Goal: Information Seeking & Learning: Check status

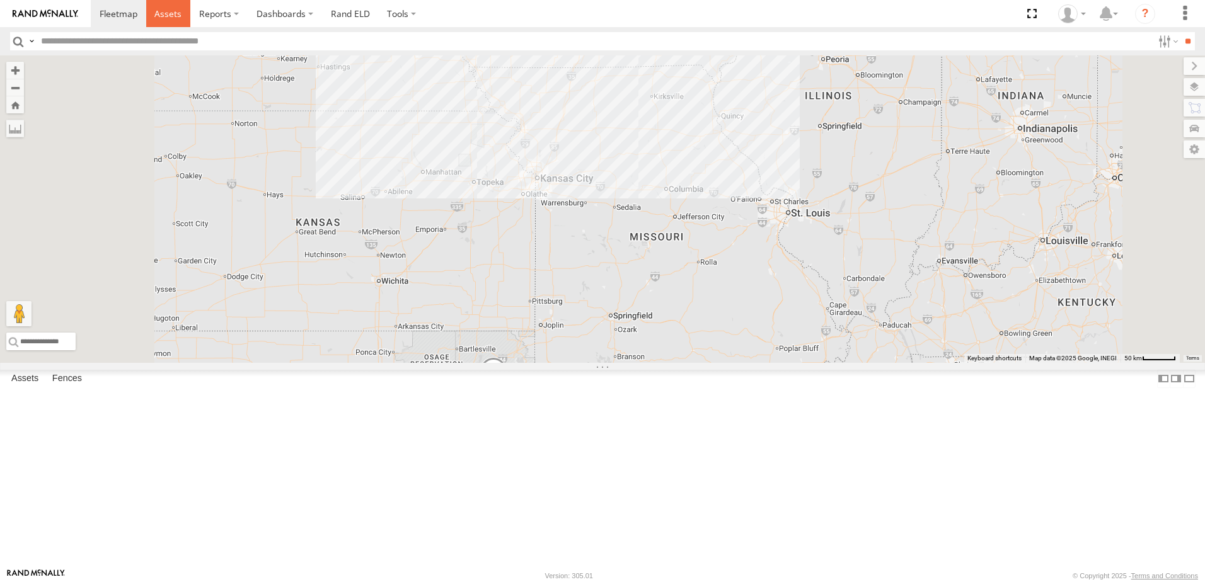
click at [164, 13] on span at bounding box center [167, 14] width 27 height 12
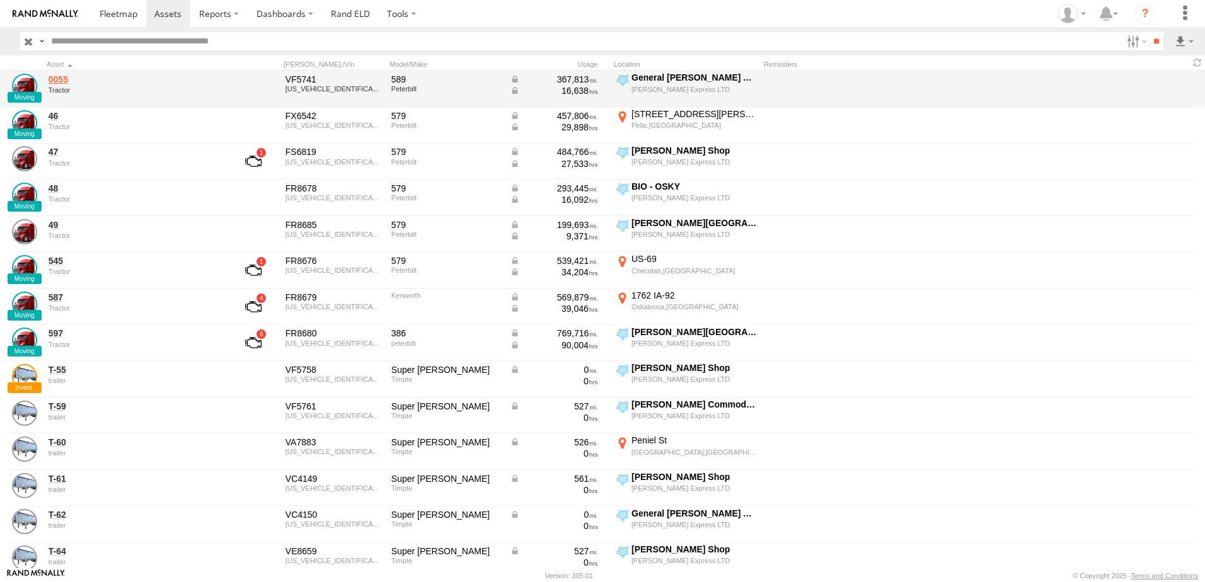
click at [62, 81] on link "0055" at bounding box center [135, 79] width 173 height 11
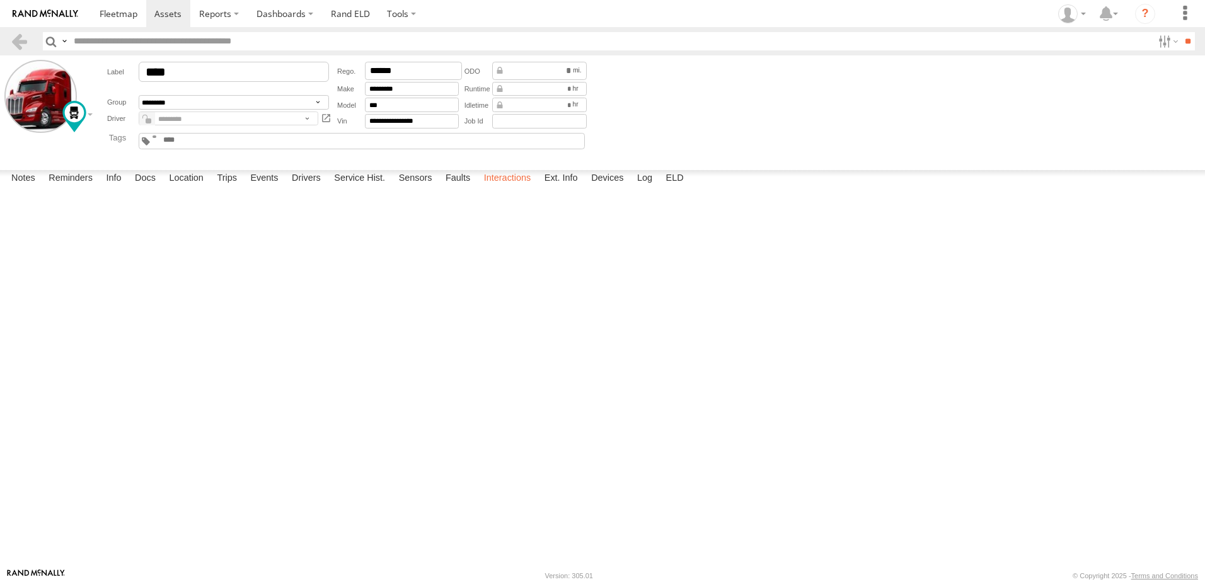
click at [502, 188] on label "Interactions" at bounding box center [508, 179] width 60 height 18
click at [19, 36] on link at bounding box center [19, 41] width 18 height 18
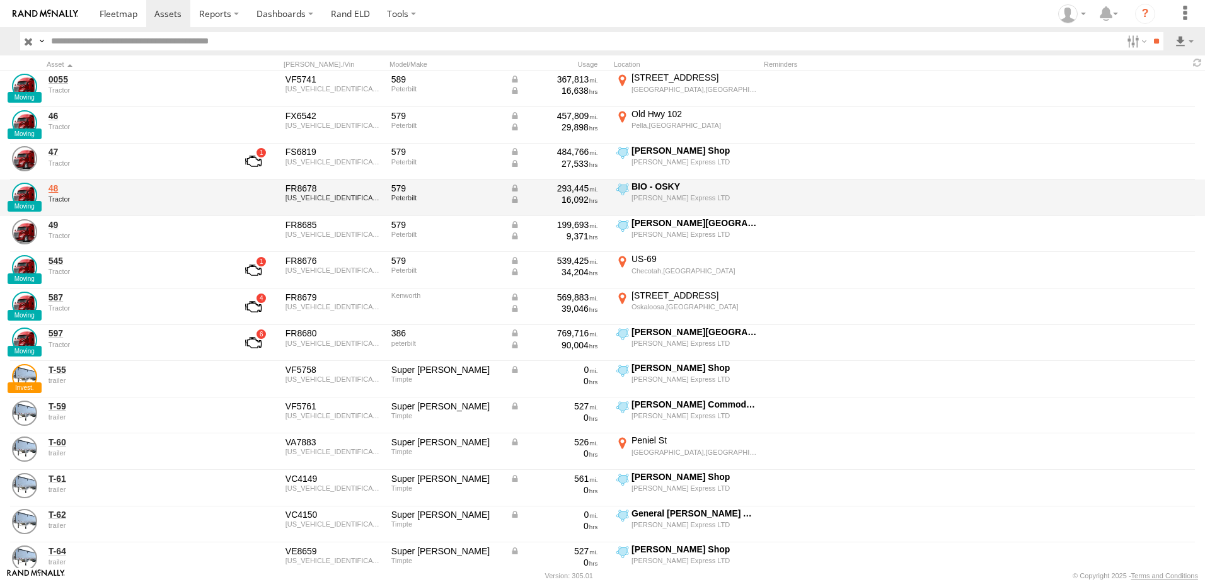
click at [55, 190] on link "48" at bounding box center [135, 188] width 173 height 11
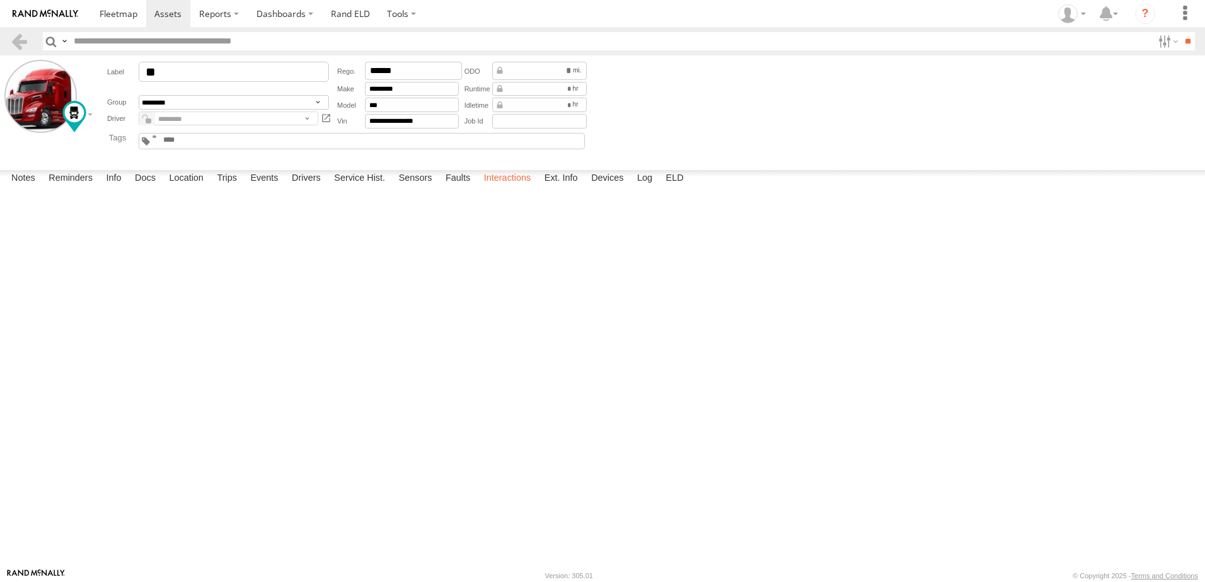
click at [495, 188] on label "Interactions" at bounding box center [508, 179] width 60 height 18
click at [18, 40] on link at bounding box center [19, 41] width 18 height 18
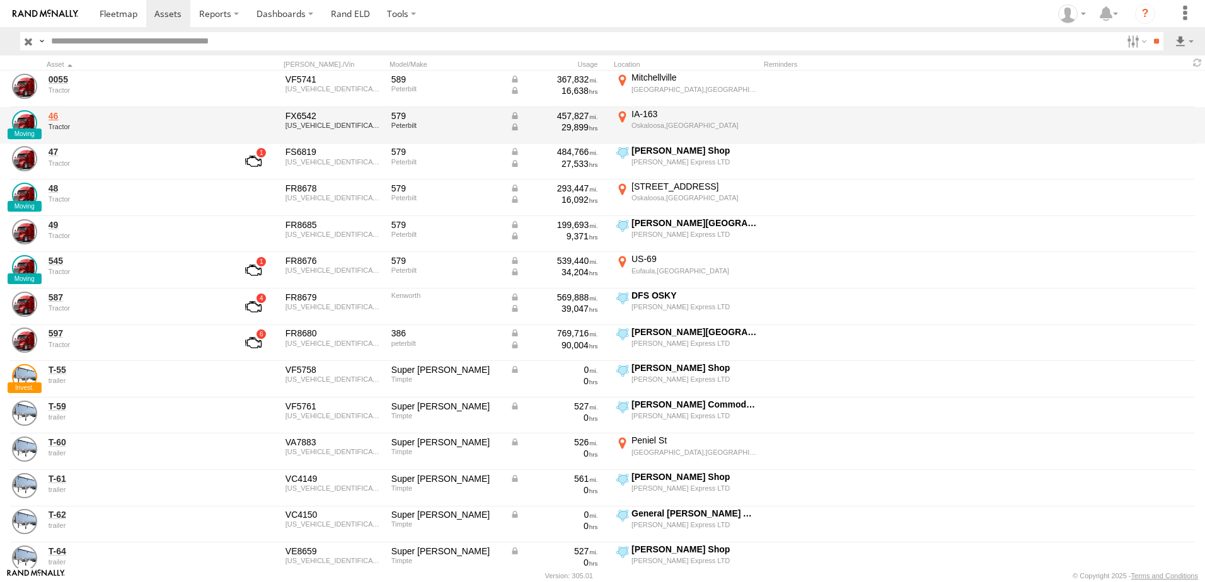
click at [51, 117] on link "46" at bounding box center [135, 115] width 173 height 11
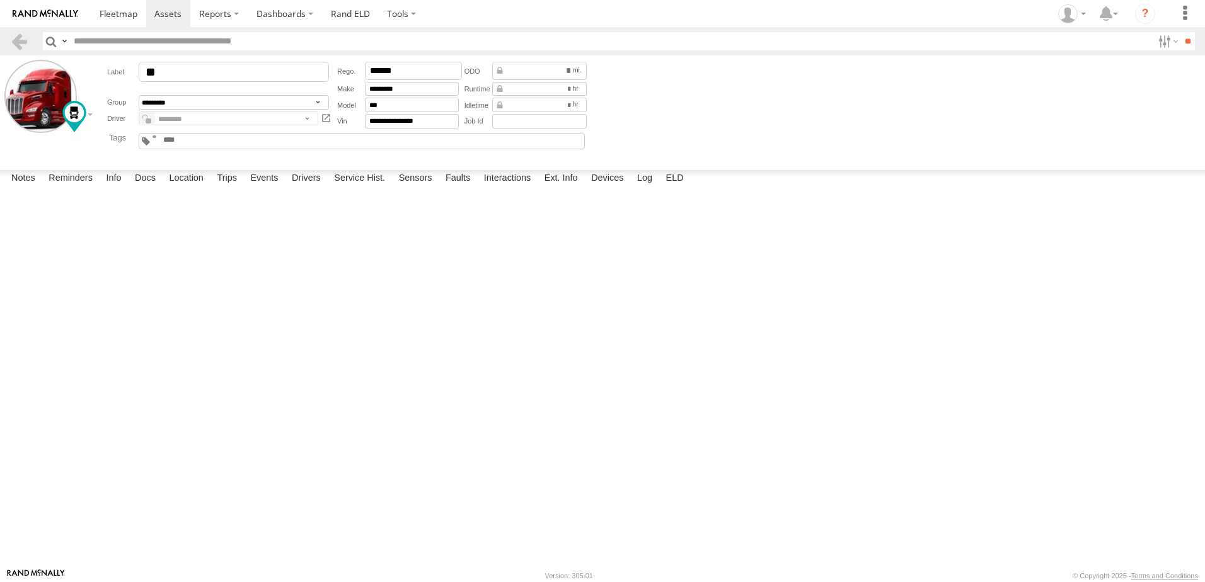
click at [507, 188] on label "Interactions" at bounding box center [508, 179] width 60 height 18
click at [185, 188] on label "Location" at bounding box center [186, 179] width 47 height 18
click at [161, 18] on span at bounding box center [167, 14] width 27 height 12
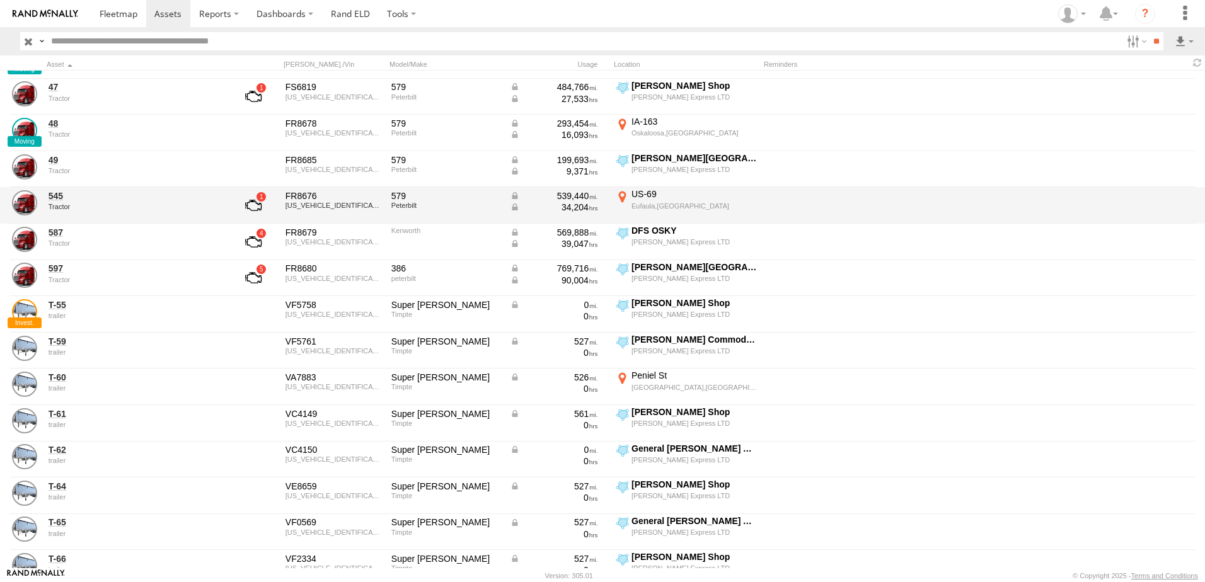
scroll to position [63, 0]
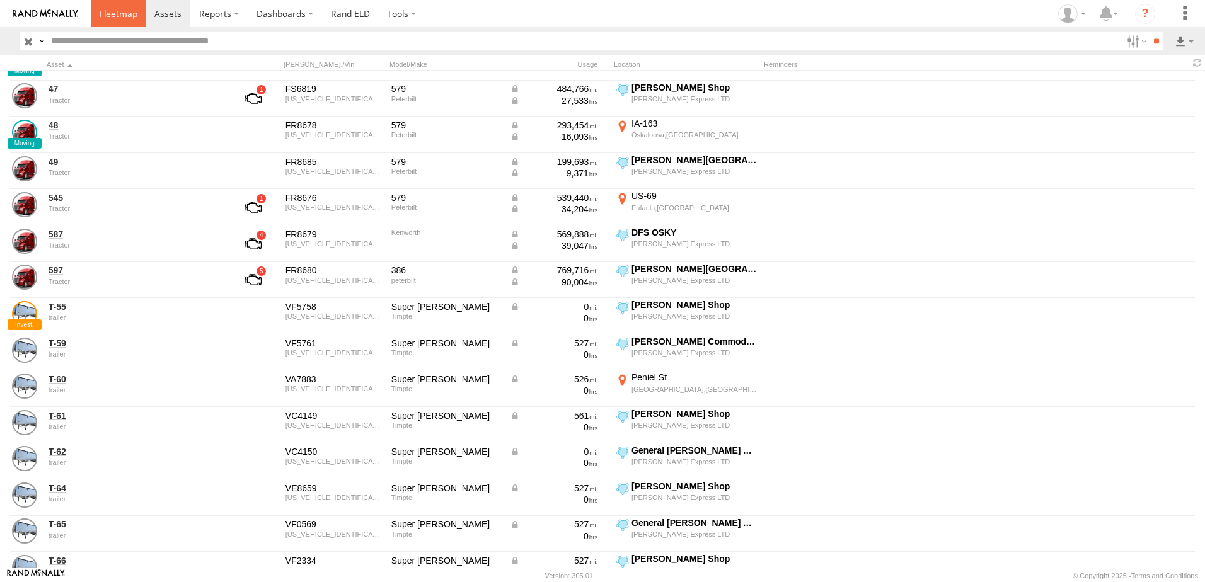
click at [118, 16] on span at bounding box center [119, 14] width 38 height 12
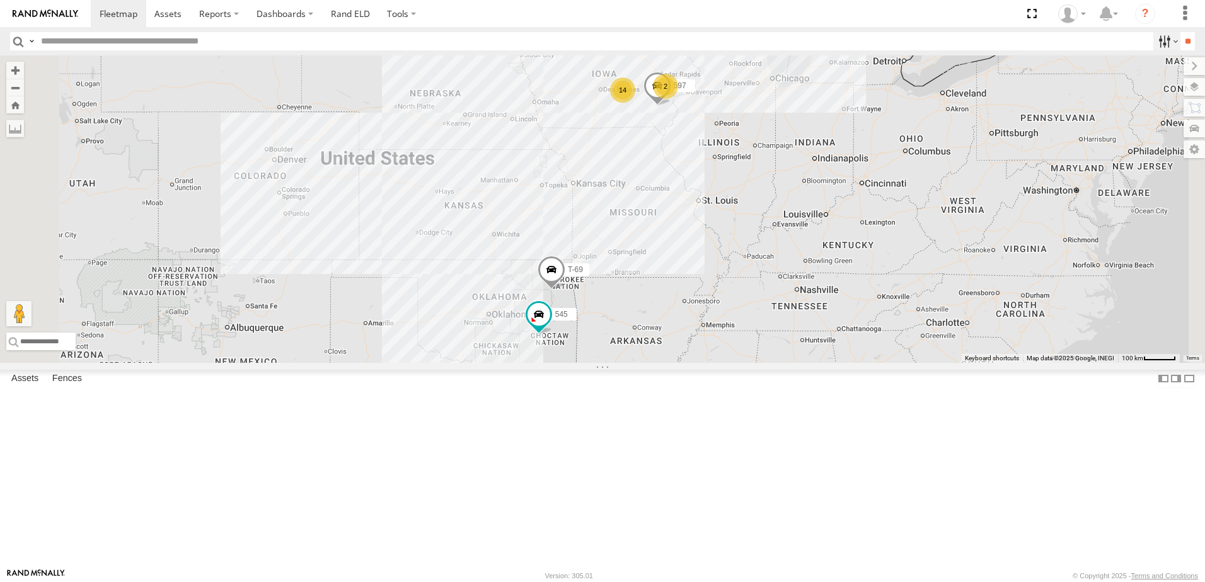
click at [1159, 40] on label at bounding box center [1166, 41] width 27 height 18
click at [0, 0] on span "Tractor" at bounding box center [0, 0] width 0 height 0
click at [1180, 37] on input "**" at bounding box center [1187, 41] width 14 height 18
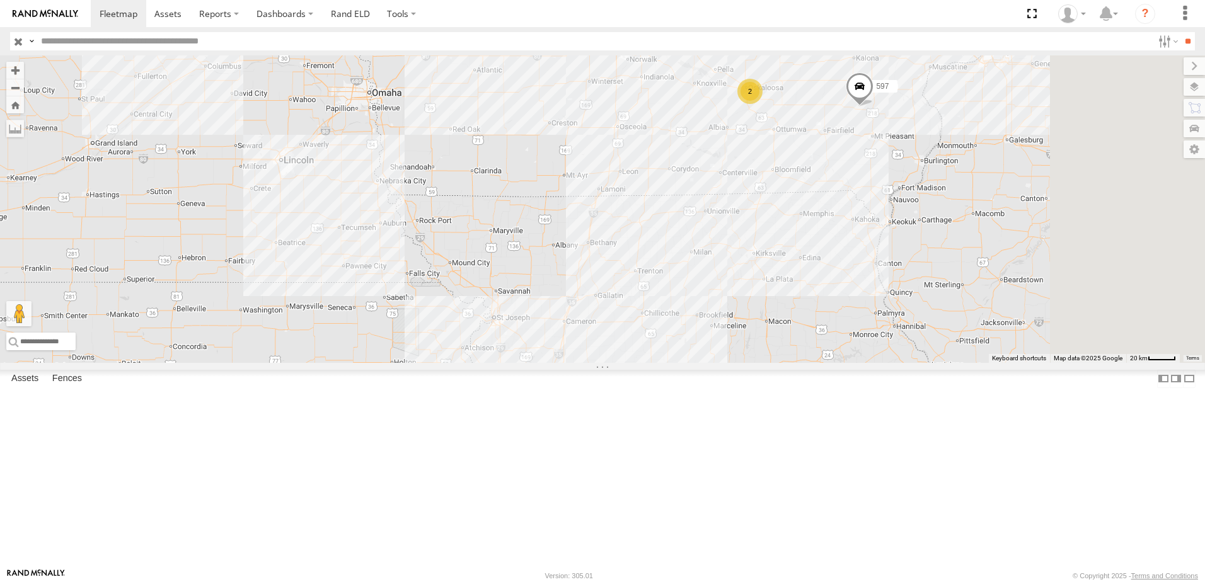
drag, startPoint x: 779, startPoint y: 163, endPoint x: 575, endPoint y: 308, distance: 251.2
click at [578, 311] on div "545 49 597 0055 2" at bounding box center [602, 208] width 1205 height 307
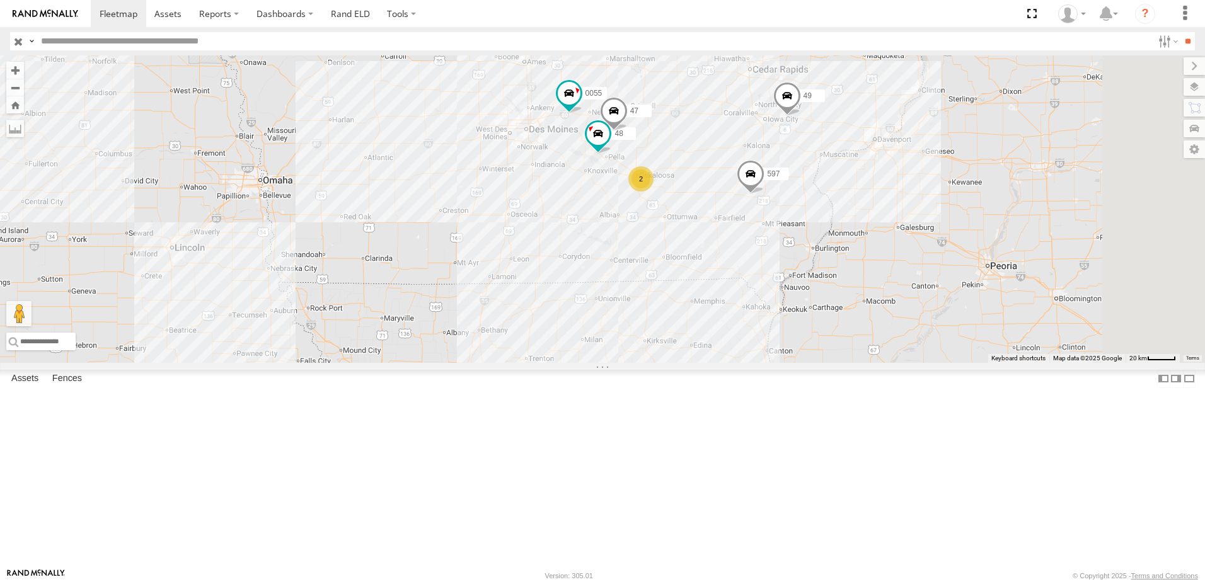
drag, startPoint x: 653, startPoint y: 217, endPoint x: 561, endPoint y: 290, distance: 116.6
click at [561, 290] on div "545 49 597 0055 2 48 47" at bounding box center [602, 208] width 1205 height 307
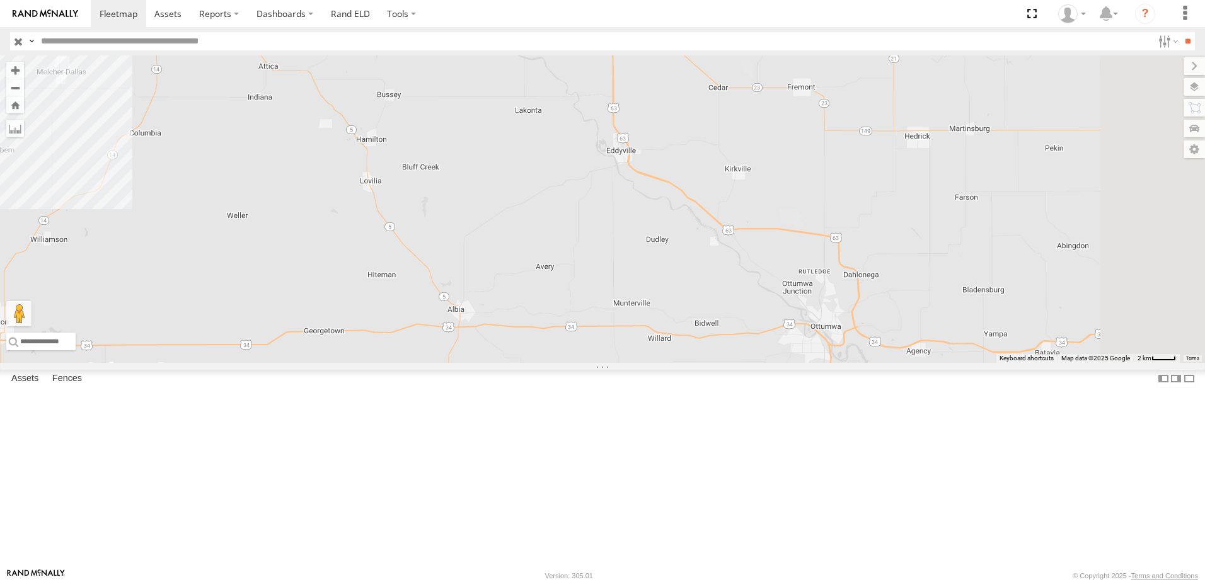
drag, startPoint x: 774, startPoint y: 173, endPoint x: 669, endPoint y: 370, distance: 223.5
click at [662, 363] on div "545 49 597 0055 48 47" at bounding box center [602, 208] width 1205 height 307
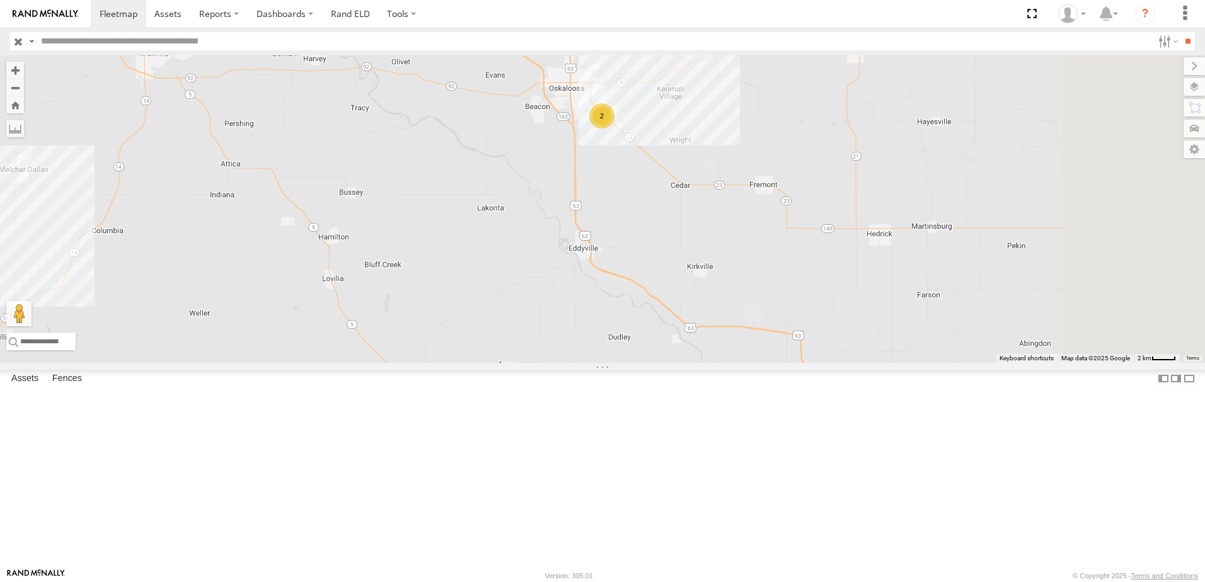
drag, startPoint x: 698, startPoint y: 247, endPoint x: 679, endPoint y: 337, distance: 92.1
click at [669, 345] on div "545 49 597 0055 48 47 2" at bounding box center [602, 208] width 1205 height 307
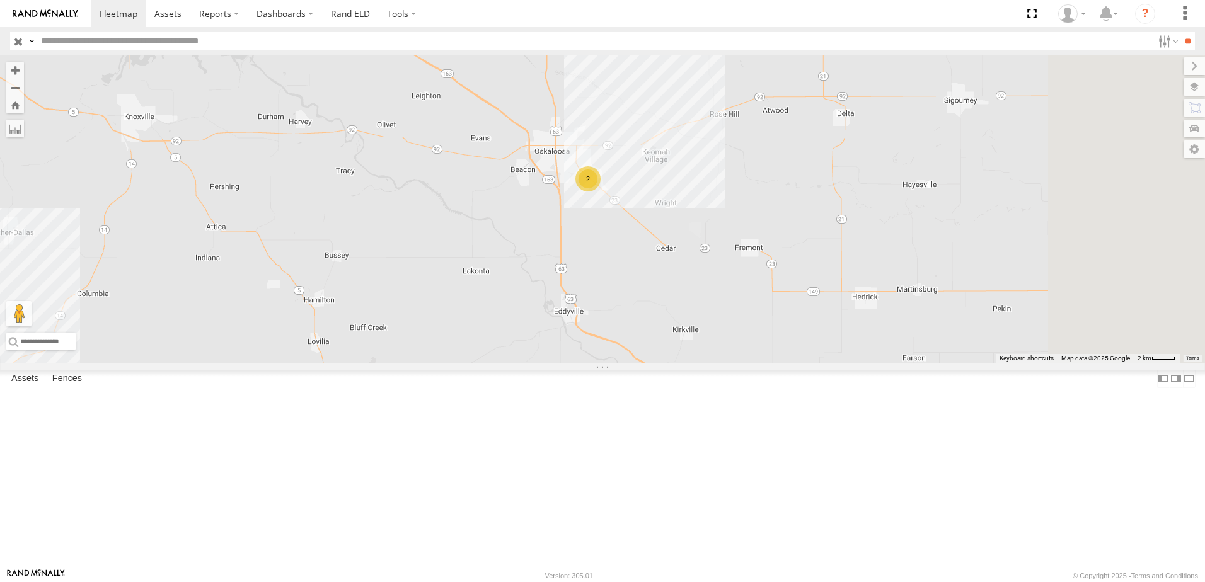
click at [600, 192] on div "2" at bounding box center [587, 178] width 25 height 25
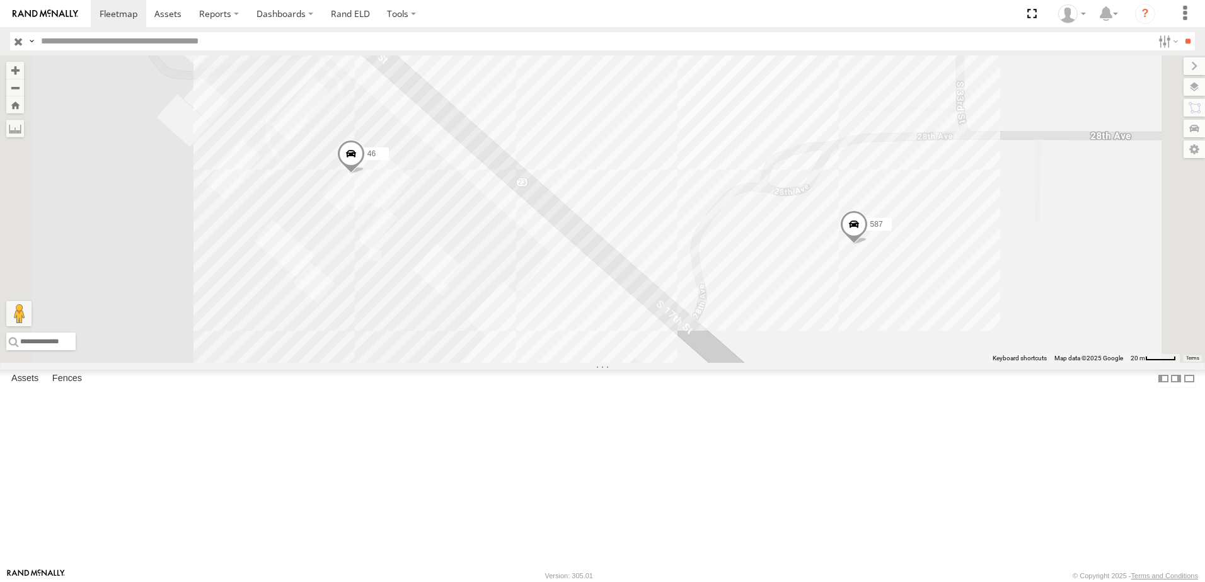
click at [0, 0] on div "Tractor" at bounding box center [0, 0] width 0 height 0
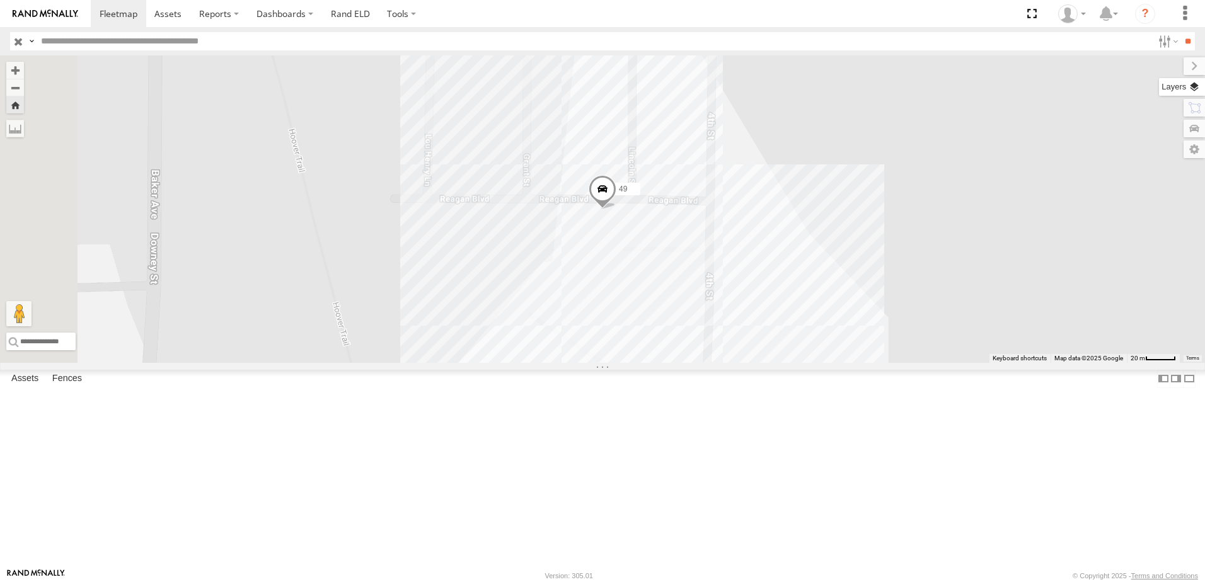
click at [1190, 88] on label at bounding box center [1182, 87] width 46 height 18
click at [0, 0] on span "Basemaps" at bounding box center [0, 0] width 0 height 0
click at [0, 0] on span "Satellite + Roadmap" at bounding box center [0, 0] width 0 height 0
